Goal: Transaction & Acquisition: Purchase product/service

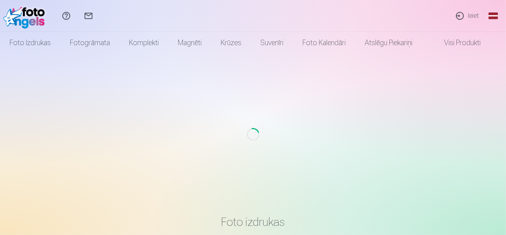
click at [463, 15] on link "Ieiet" at bounding box center [467, 16] width 36 height 32
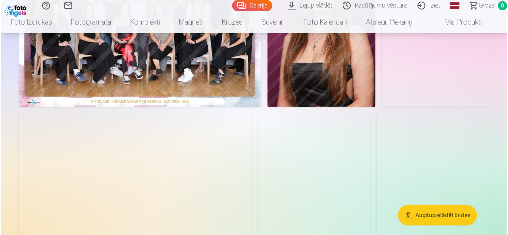
scroll to position [143, 0]
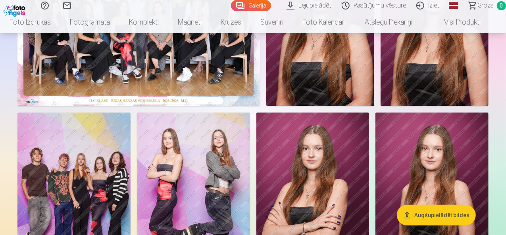
click at [179, 101] on img at bounding box center [138, 25] width 242 height 162
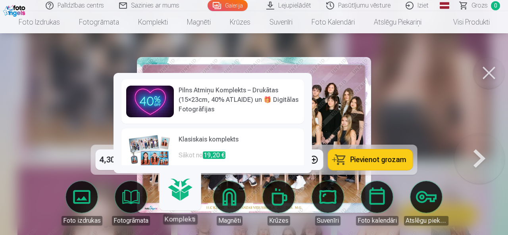
click at [179, 192] on link "Komplekti" at bounding box center [179, 200] width 49 height 49
click at [180, 192] on link "Komplekti" at bounding box center [179, 200] width 49 height 49
click at [198, 140] on h6 "Klasiskais komplekts" at bounding box center [238, 143] width 121 height 16
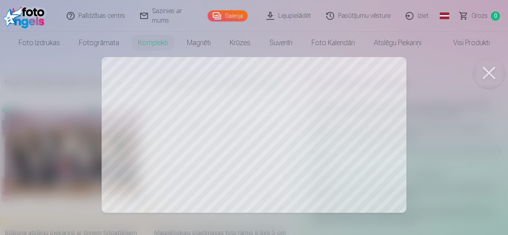
click at [193, 163] on div at bounding box center [254, 117] width 508 height 235
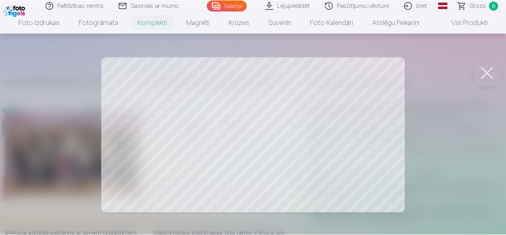
scroll to position [143, 0]
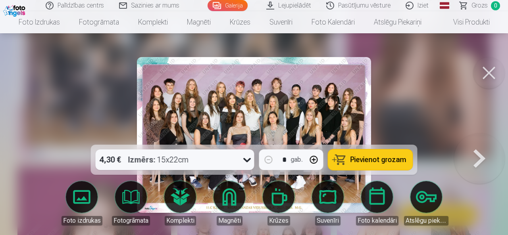
click at [370, 160] on span "Pievienot grozam" at bounding box center [378, 159] width 56 height 7
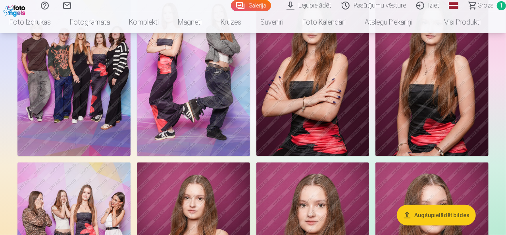
scroll to position [270, 0]
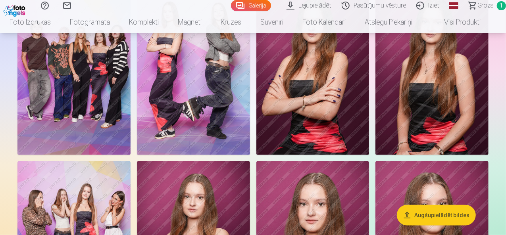
click at [130, 132] on img at bounding box center [73, 70] width 113 height 169
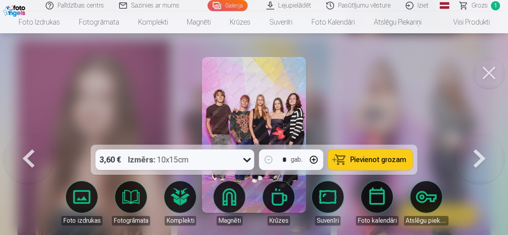
click at [378, 157] on span "Pievienot grozam" at bounding box center [378, 159] width 56 height 7
click at [496, 77] on button at bounding box center [489, 73] width 32 height 32
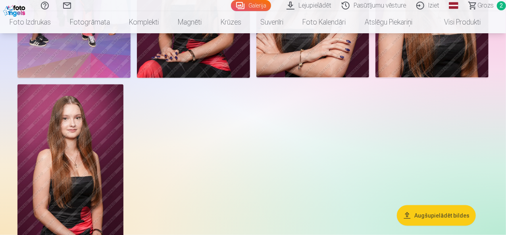
scroll to position [524, 0]
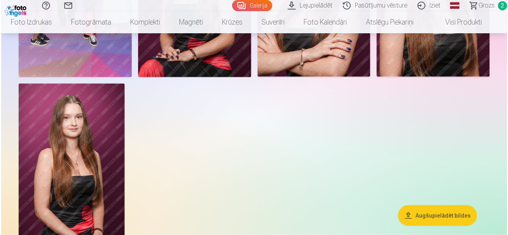
scroll to position [524, 0]
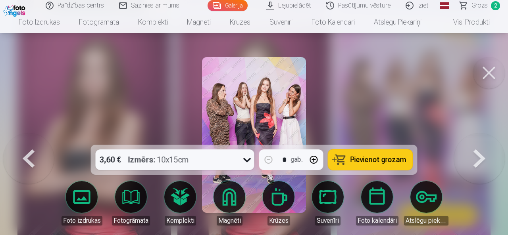
click at [492, 67] on button at bounding box center [489, 73] width 32 height 32
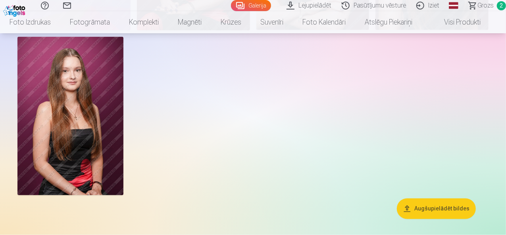
scroll to position [571, 0]
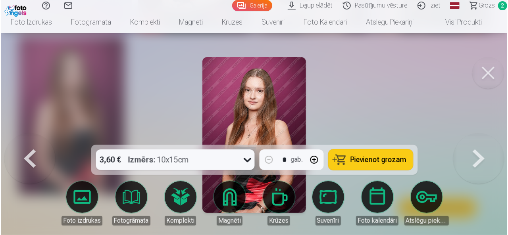
scroll to position [573, 0]
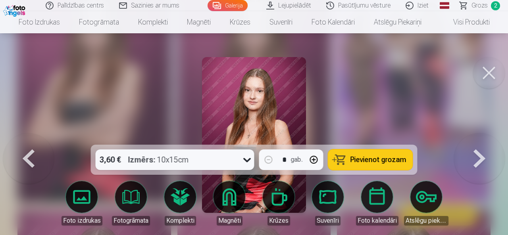
click at [28, 137] on button at bounding box center [28, 135] width 51 height 4
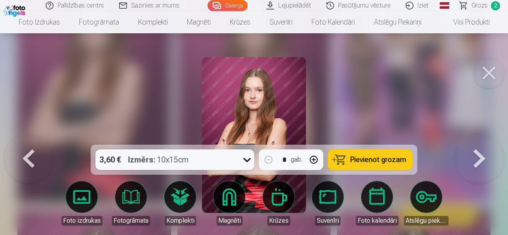
click at [28, 137] on button at bounding box center [28, 135] width 51 height 4
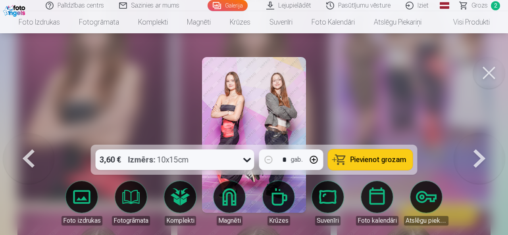
click at [489, 69] on button at bounding box center [489, 73] width 32 height 32
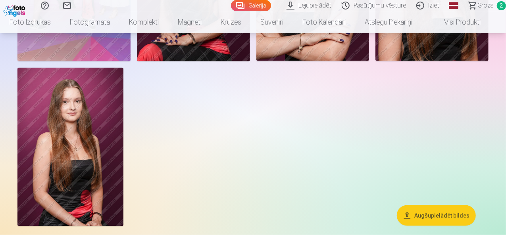
scroll to position [524, 0]
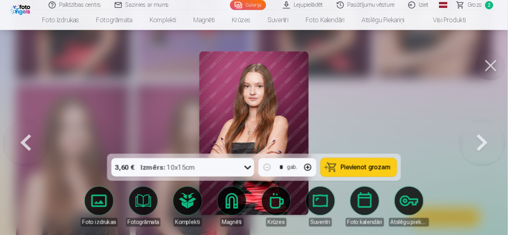
scroll to position [637, 0]
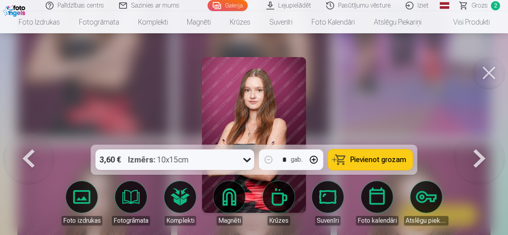
click at [484, 64] on button at bounding box center [489, 73] width 32 height 32
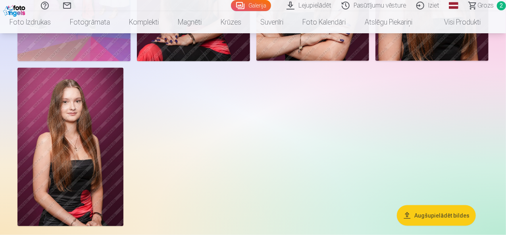
scroll to position [540, 0]
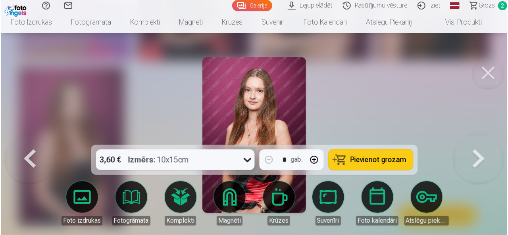
scroll to position [542, 0]
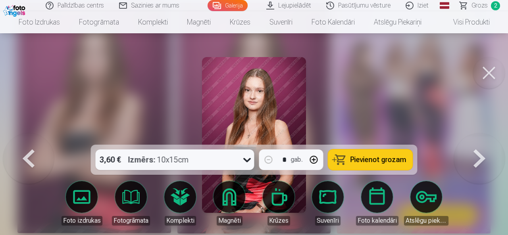
click at [486, 70] on button at bounding box center [489, 73] width 32 height 32
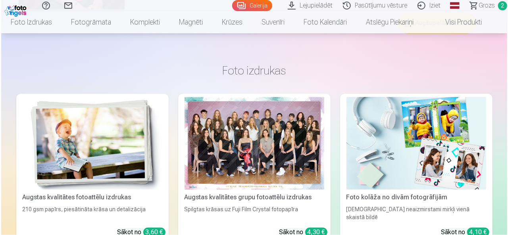
scroll to position [794, 0]
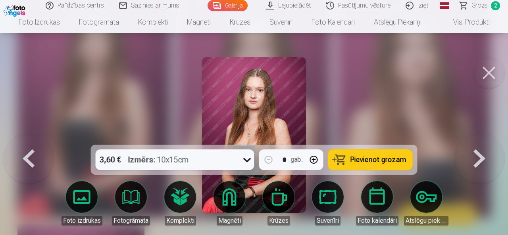
click at [490, 79] on button at bounding box center [489, 73] width 32 height 32
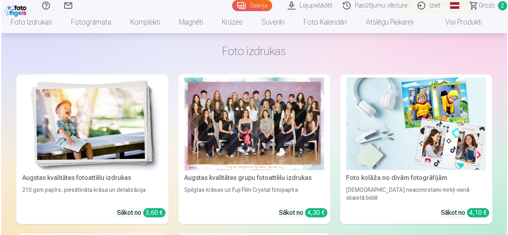
scroll to position [775, 0]
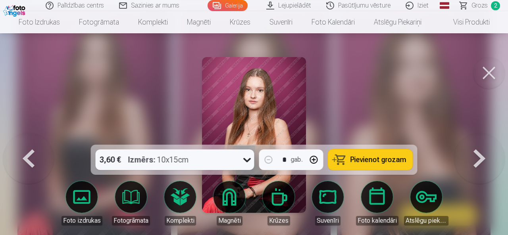
click at [361, 153] on button "Pievienot grozam" at bounding box center [370, 160] width 84 height 21
click at [244, 157] on icon at bounding box center [247, 160] width 13 height 13
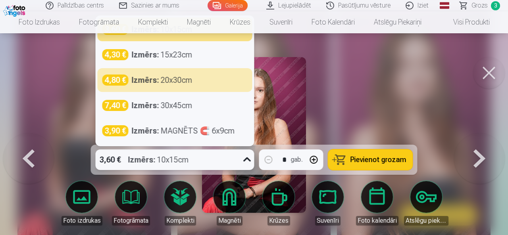
click at [428, 105] on div at bounding box center [254, 117] width 508 height 235
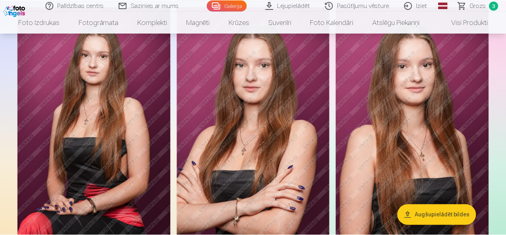
scroll to position [773, 0]
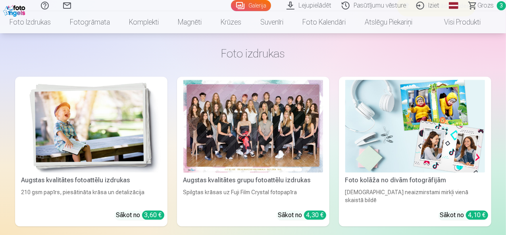
click at [484, 4] on span "Grozs" at bounding box center [485, 6] width 16 height 10
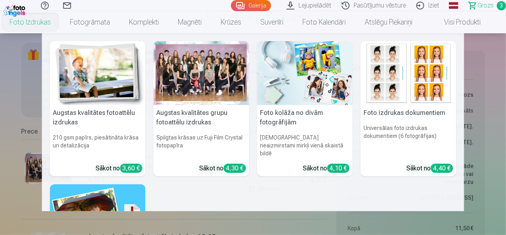
click at [15, 115] on nav "Augstas kvalitātes fotoattēlu izdrukas 210 gsm papīrs, piesātināta krāsa un det…" at bounding box center [253, 122] width 506 height 178
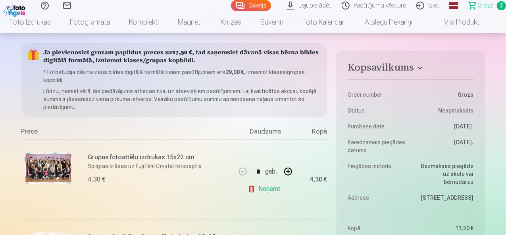
click at [231, 2] on link "Galerija" at bounding box center [251, 5] width 40 height 11
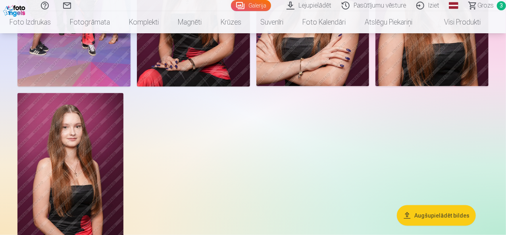
scroll to position [524, 0]
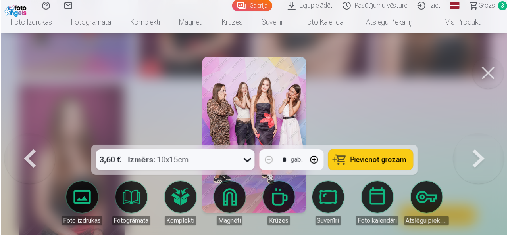
scroll to position [524, 0]
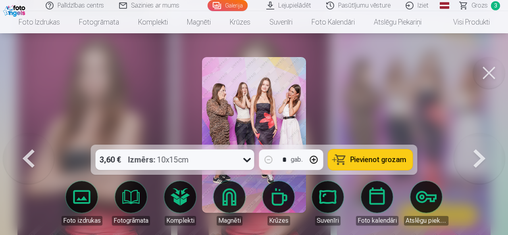
click at [363, 157] on span "Pievienot grozam" at bounding box center [378, 159] width 56 height 7
click at [484, 71] on button at bounding box center [489, 73] width 32 height 32
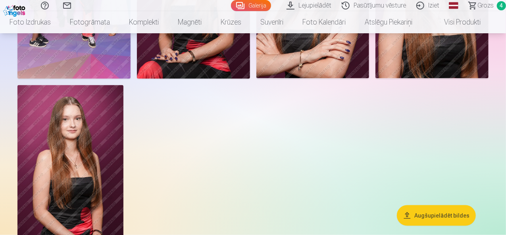
scroll to position [492, 0]
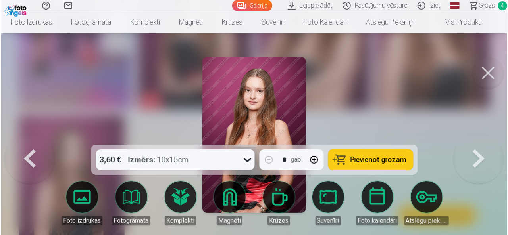
scroll to position [493, 0]
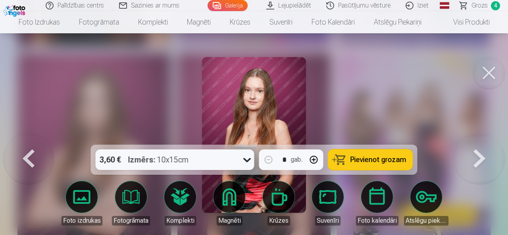
click at [395, 158] on span "Pievienot grozam" at bounding box center [378, 159] width 56 height 7
click at [474, 2] on span "Grozs" at bounding box center [479, 6] width 16 height 10
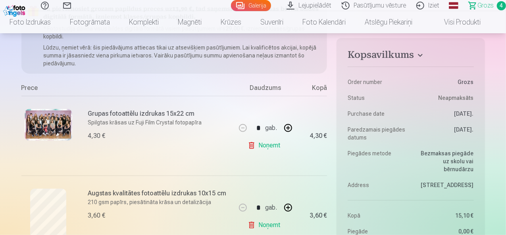
scroll to position [111, 0]
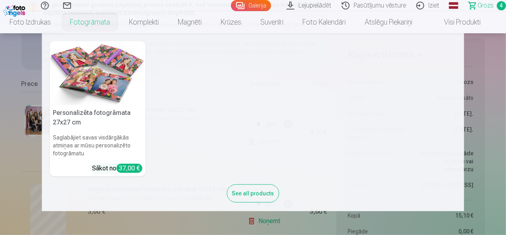
click at [501, 155] on nav "Personalizēta fotogrāmata 27x27 cm Saglabājiet savas visdārgākās atmiņas ar mūs…" at bounding box center [253, 122] width 506 height 178
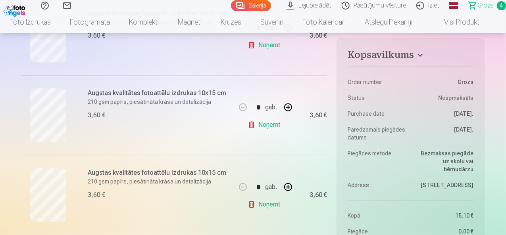
scroll to position [349, 0]
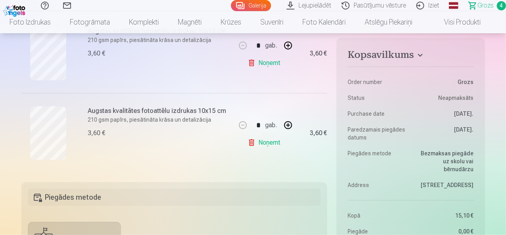
click at [234, 6] on link "Galerija" at bounding box center [251, 5] width 40 height 11
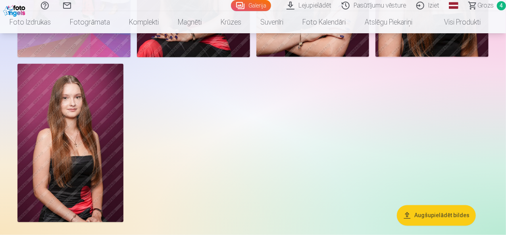
scroll to position [524, 0]
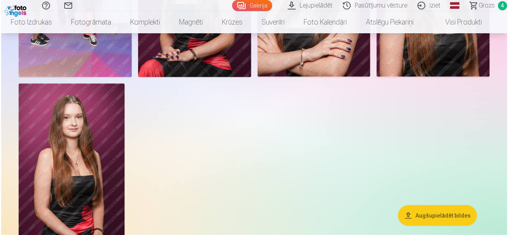
scroll to position [524, 0]
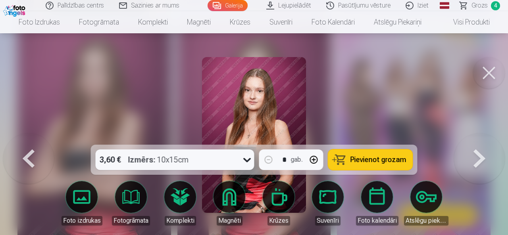
click at [377, 157] on span "Pievienot grozam" at bounding box center [378, 159] width 56 height 7
click at [479, 3] on span "Grozs" at bounding box center [479, 6] width 16 height 10
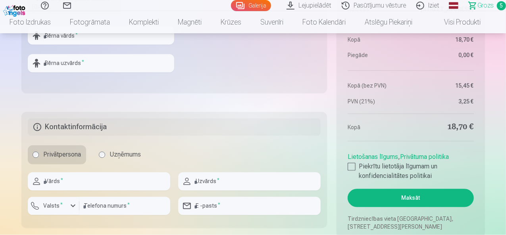
scroll to position [829, 0]
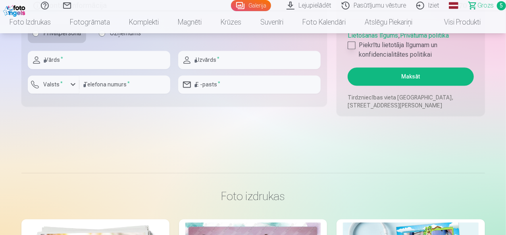
click at [353, 44] on div at bounding box center [351, 45] width 8 height 8
click at [409, 78] on button "Maksāt" at bounding box center [410, 76] width 126 height 18
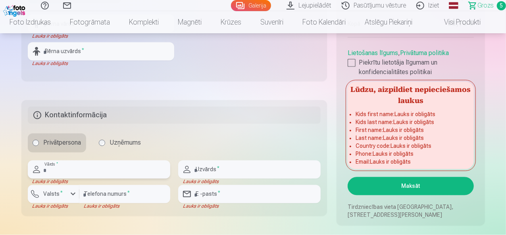
scroll to position [699, 0]
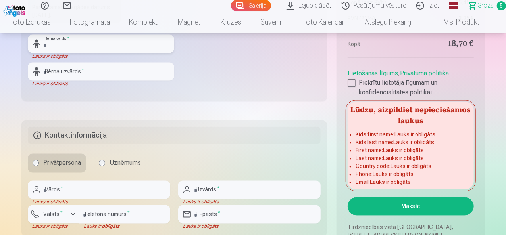
click at [66, 45] on input "text" at bounding box center [101, 44] width 146 height 18
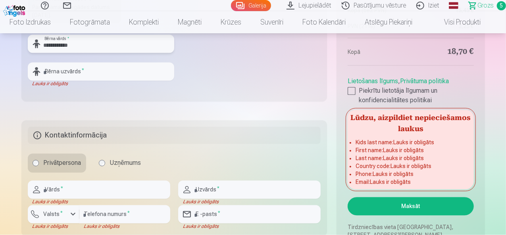
type input "**********"
click at [64, 72] on input "text" at bounding box center [101, 72] width 146 height 18
type input "****"
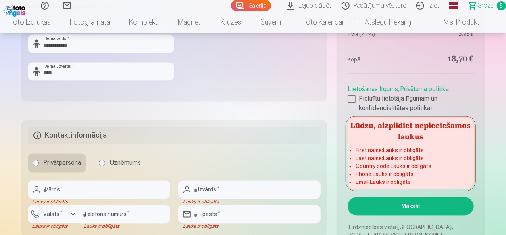
click at [407, 209] on button "Maksāt" at bounding box center [410, 207] width 126 height 18
click at [62, 190] on input "text" at bounding box center [99, 190] width 142 height 18
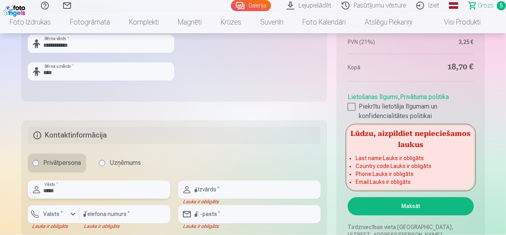
type input "*****"
click at [240, 191] on input "text" at bounding box center [249, 190] width 142 height 18
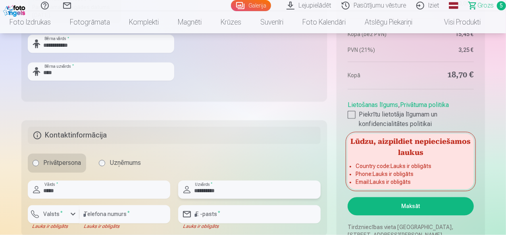
type input "**********"
click at [123, 215] on input "number" at bounding box center [124, 214] width 91 height 18
click at [134, 212] on input "number" at bounding box center [124, 214] width 91 height 18
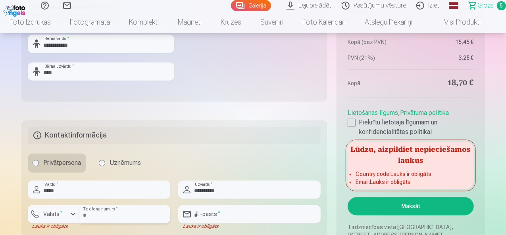
type input "********"
click at [231, 213] on input "email" at bounding box center [249, 214] width 142 height 18
type input "**********"
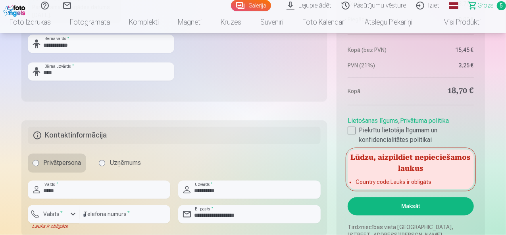
click at [421, 207] on button "Maksāt" at bounding box center [410, 207] width 126 height 18
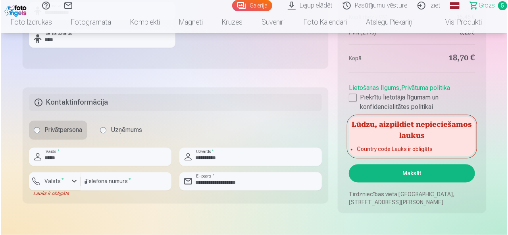
scroll to position [730, 0]
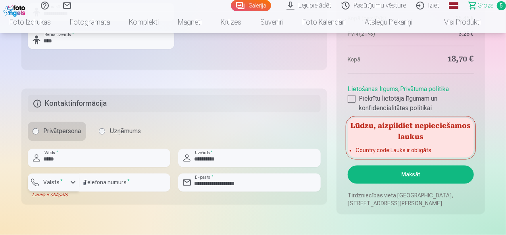
click at [75, 180] on div "button" at bounding box center [73, 183] width 10 height 10
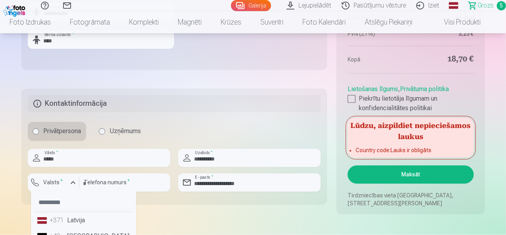
click at [80, 223] on li "+371 Latvija" at bounding box center [83, 221] width 99 height 16
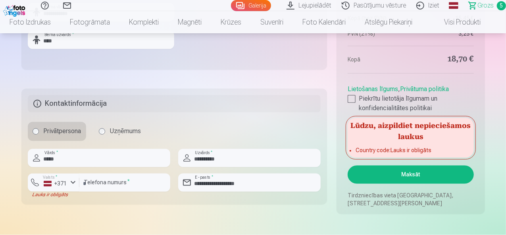
click at [409, 172] on button "Maksāt" at bounding box center [410, 175] width 126 height 18
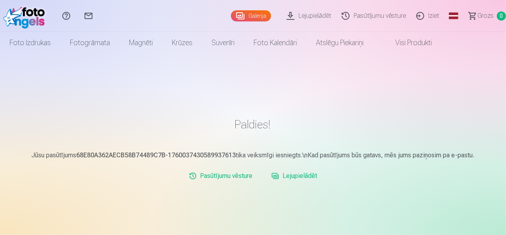
click at [288, 177] on link "Lejupielādēt" at bounding box center [294, 176] width 52 height 16
